Goal: Task Accomplishment & Management: Use online tool/utility

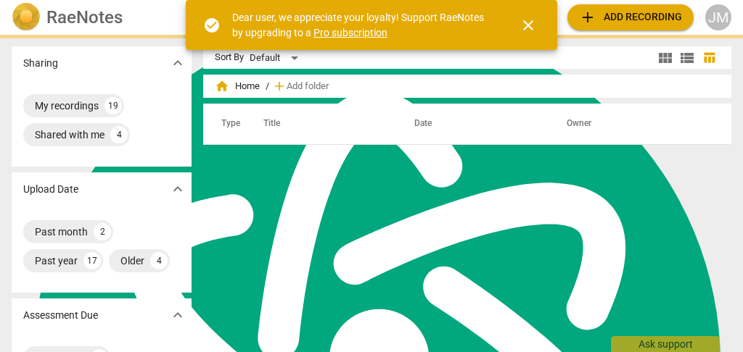
scroll to position [15714, 0]
click at [528, 23] on span "close" at bounding box center [527, 25] width 17 height 17
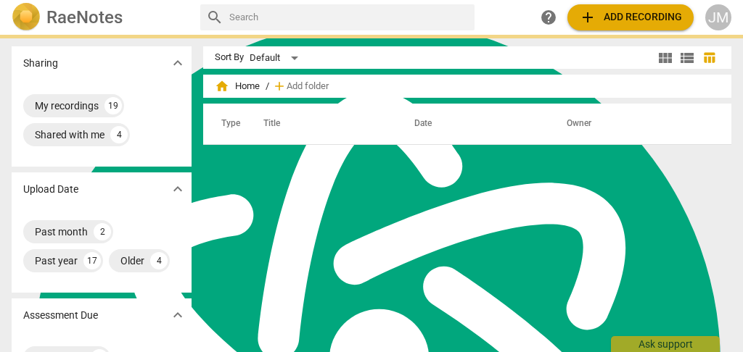
click at [629, 14] on span "add Add recording" at bounding box center [630, 17] width 103 height 17
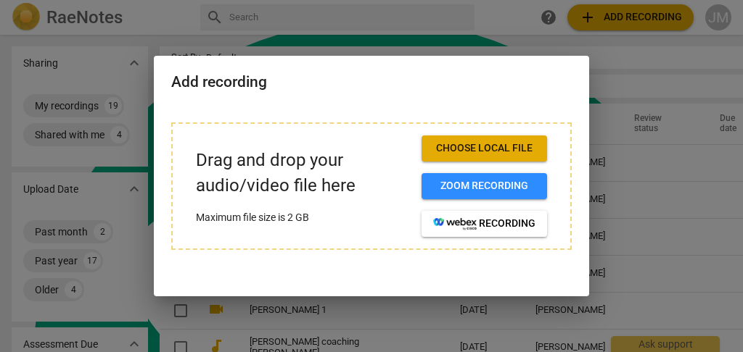
click at [479, 147] on span "Choose local file" at bounding box center [484, 148] width 102 height 15
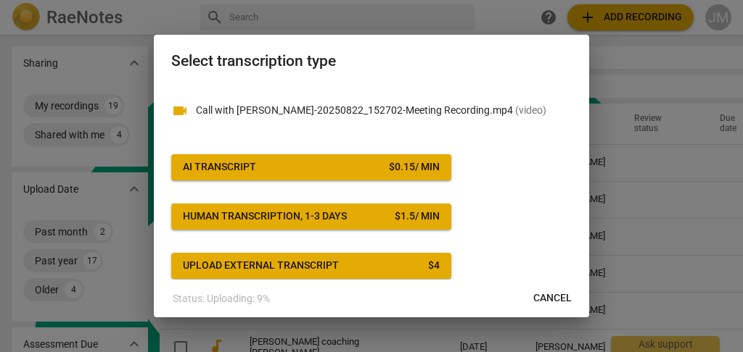
click at [352, 165] on span "AI Transcript $ 0.15 / min" at bounding box center [311, 167] width 257 height 15
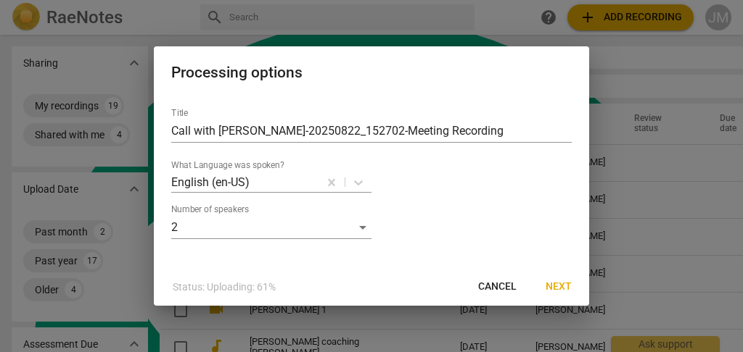
click at [558, 284] on span "Next" at bounding box center [558, 287] width 26 height 15
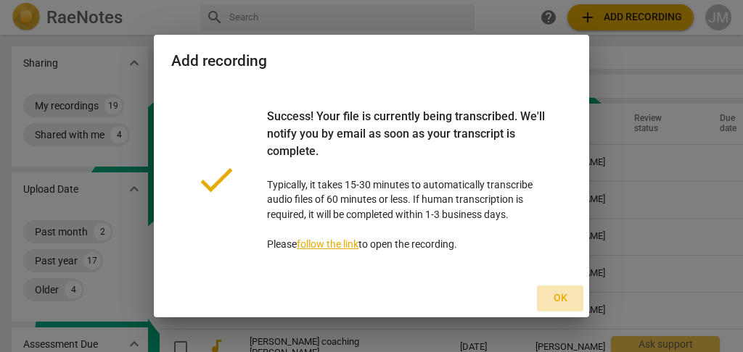
click at [560, 299] on span "Ok" at bounding box center [559, 299] width 23 height 15
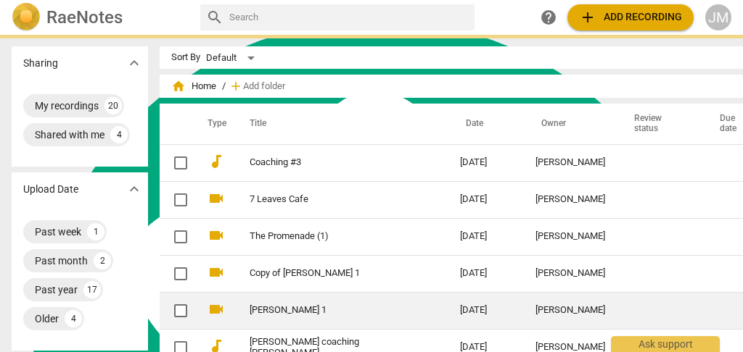
click at [561, 298] on td "[PERSON_NAME]" at bounding box center [570, 310] width 93 height 37
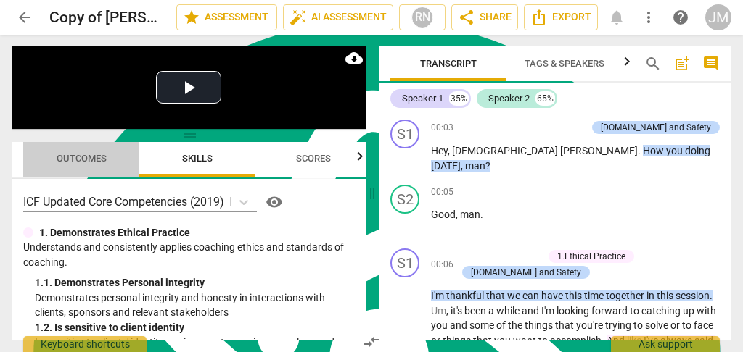
click at [67, 158] on span "Outcomes" at bounding box center [82, 158] width 50 height 11
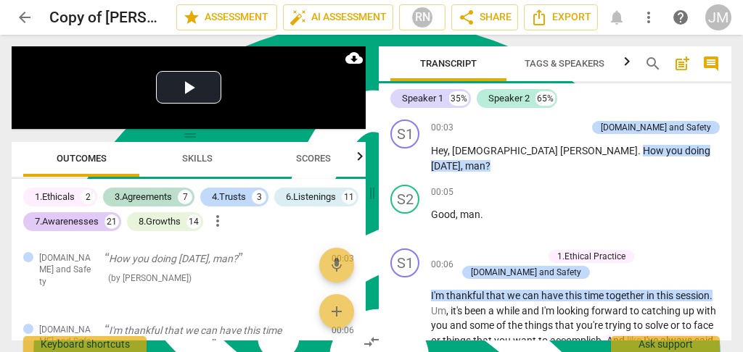
click at [20, 16] on span "arrow_back" at bounding box center [24, 17] width 17 height 17
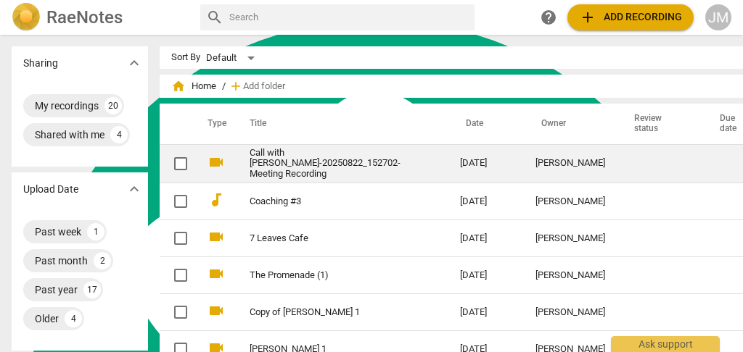
drag, startPoint x: 250, startPoint y: 156, endPoint x: 156, endPoint y: 162, distance: 94.5
click at [165, 162] on input "checkbox" at bounding box center [180, 163] width 30 height 17
checkbox input "false"
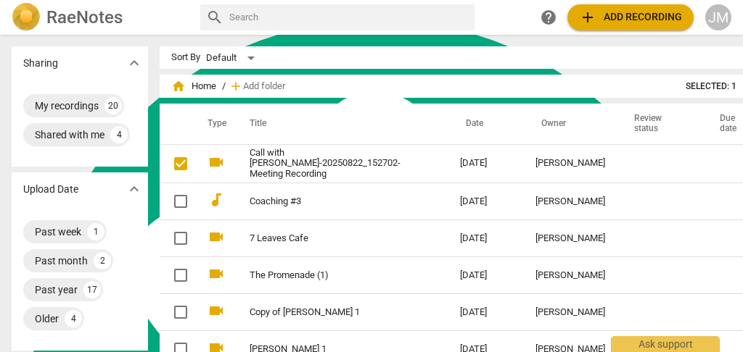
drag, startPoint x: 173, startPoint y: 159, endPoint x: 384, endPoint y: 125, distance: 214.4
click at [384, 125] on th "Title" at bounding box center [340, 124] width 216 height 41
